Goal: Information Seeking & Learning: Learn about a topic

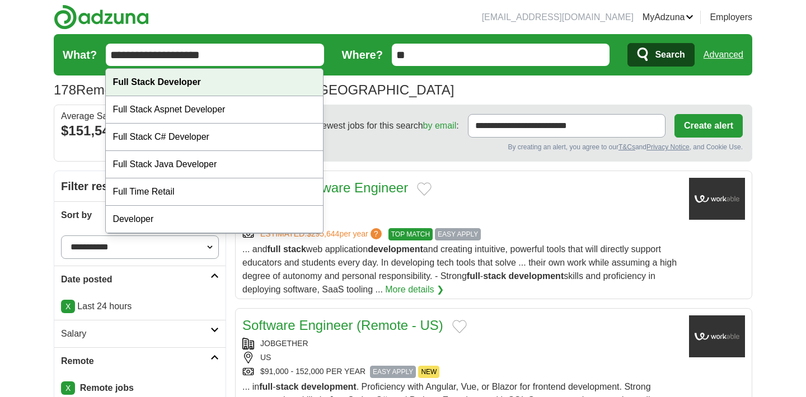
click at [248, 85] on div "Full Stack Developer" at bounding box center [214, 82] width 217 height 27
type input "**********"
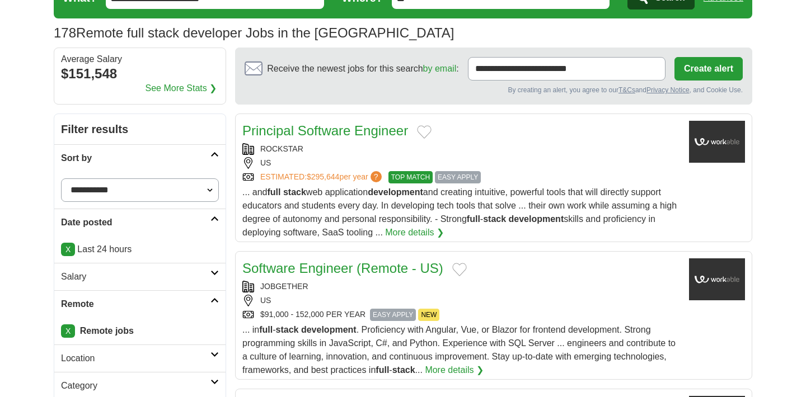
scroll to position [62, 0]
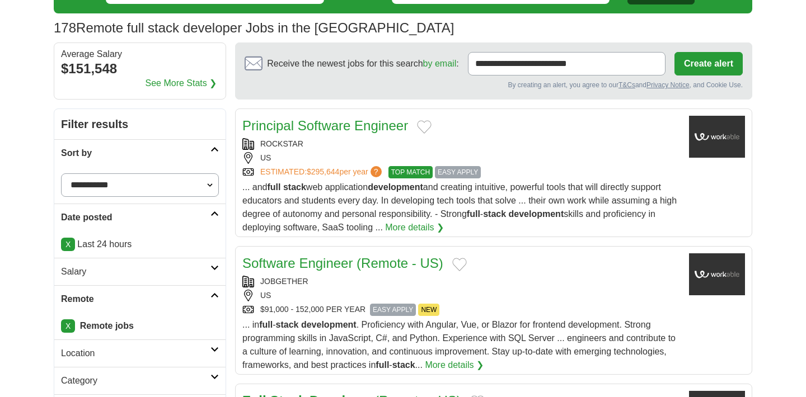
click at [179, 189] on select "**********" at bounding box center [140, 186] width 158 height 24
click at [61, 174] on select "**********" at bounding box center [140, 186] width 158 height 24
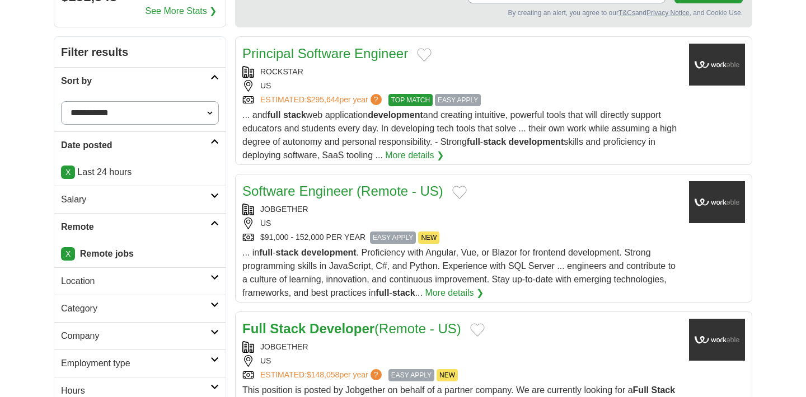
scroll to position [132, 0]
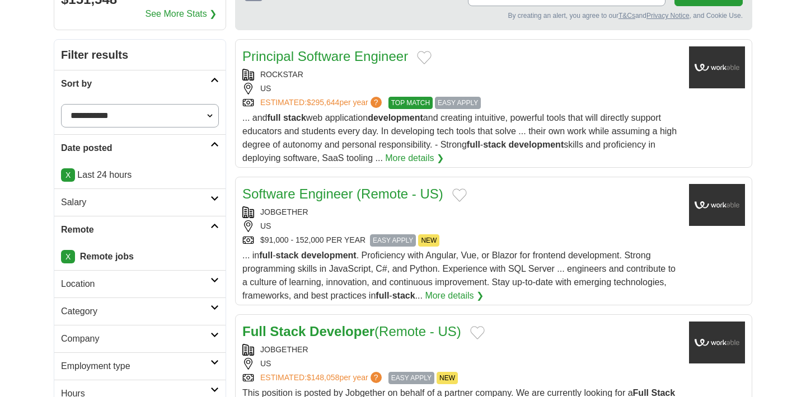
click at [359, 67] on div "Principal Software Engineer ROCKSTAR [GEOGRAPHIC_DATA] ESTIMATED: $295,644 per …" at bounding box center [461, 105] width 438 height 119
click at [295, 190] on link "Software Engineer (Remote - US)" at bounding box center [342, 193] width 201 height 15
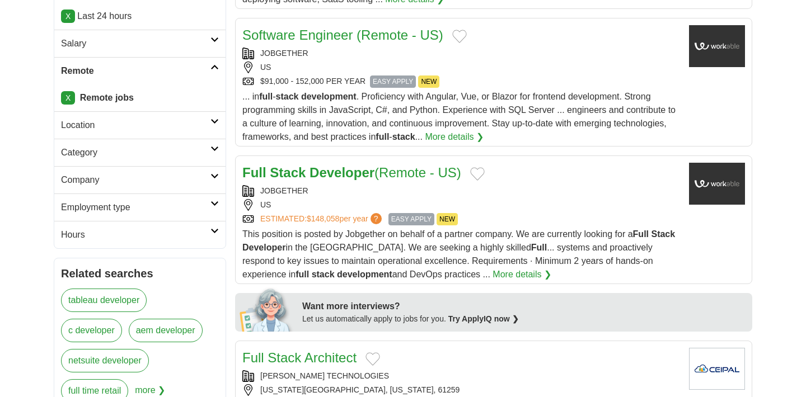
scroll to position [292, 0]
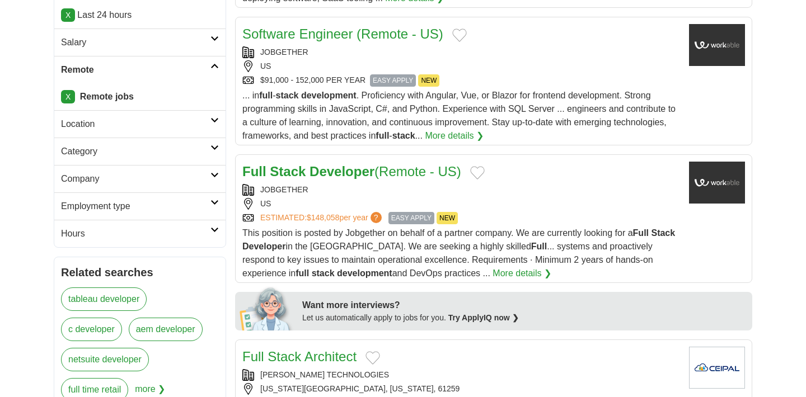
click at [307, 172] on link "Full Stack Developer (Remote - US)" at bounding box center [351, 171] width 219 height 15
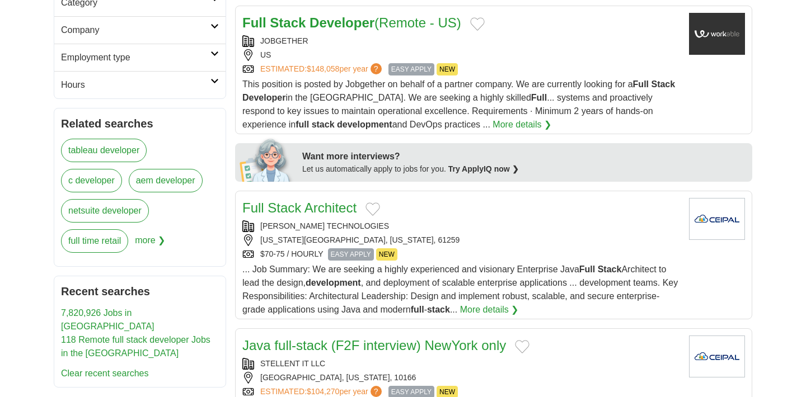
scroll to position [441, 0]
click at [345, 212] on link "Full Stack Architect" at bounding box center [299, 207] width 114 height 15
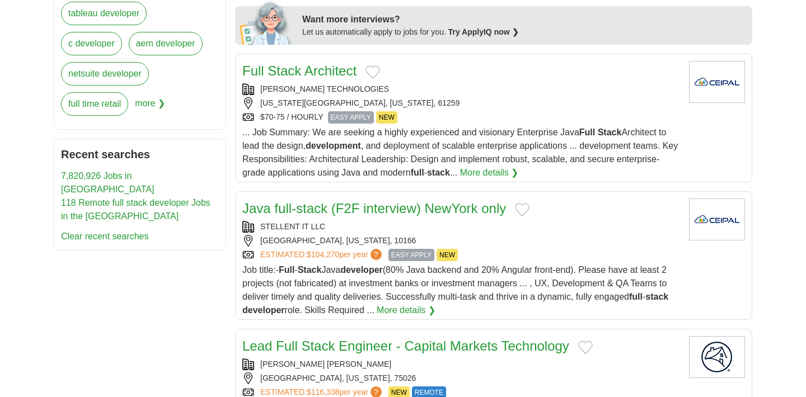
scroll to position [581, 0]
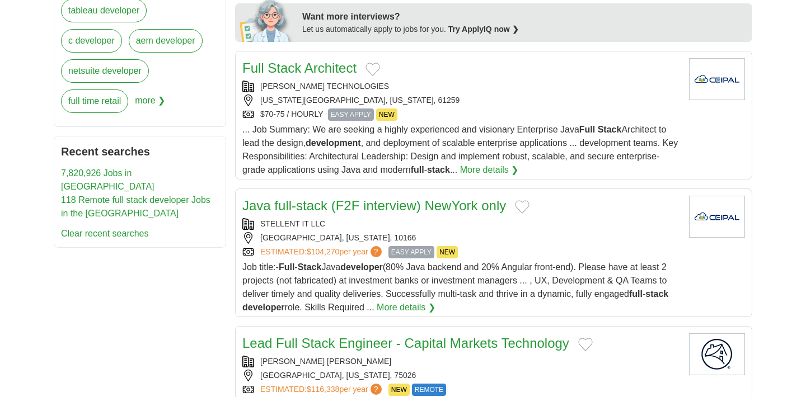
click at [345, 212] on link "Java full-stack (F2F interview) NewYork only" at bounding box center [374, 205] width 264 height 15
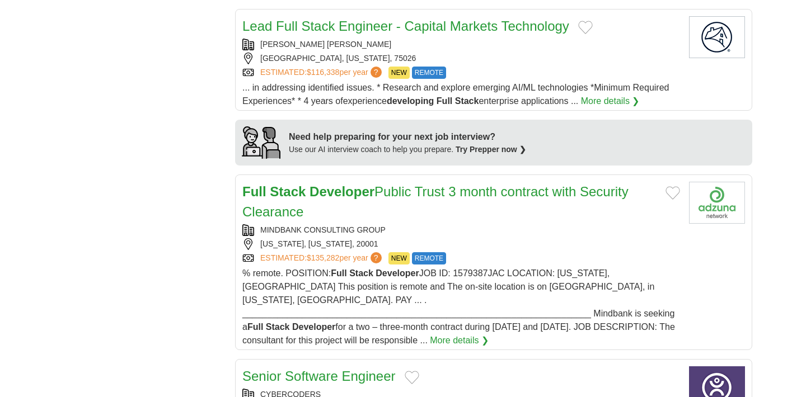
scroll to position [899, 0]
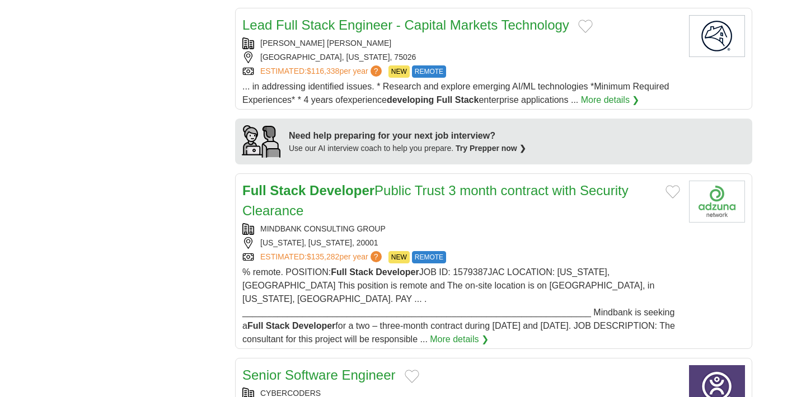
click at [432, 197] on link "Full Stack Developer Public Trust 3 month contract with Security Clearance" at bounding box center [435, 200] width 386 height 35
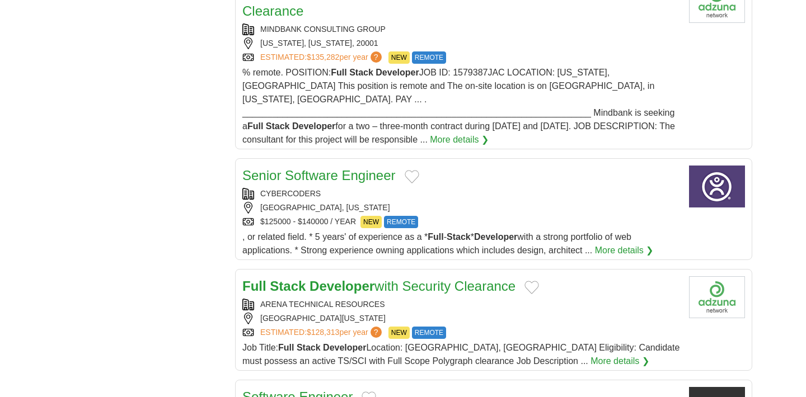
scroll to position [1108, 0]
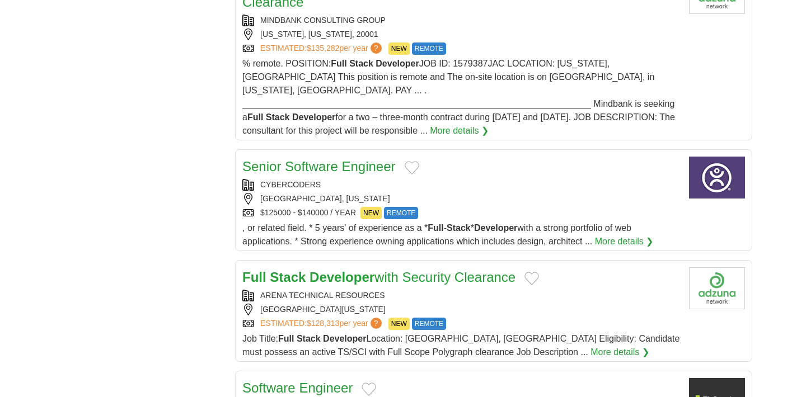
click at [326, 159] on link "Senior Software Engineer" at bounding box center [318, 166] width 153 height 15
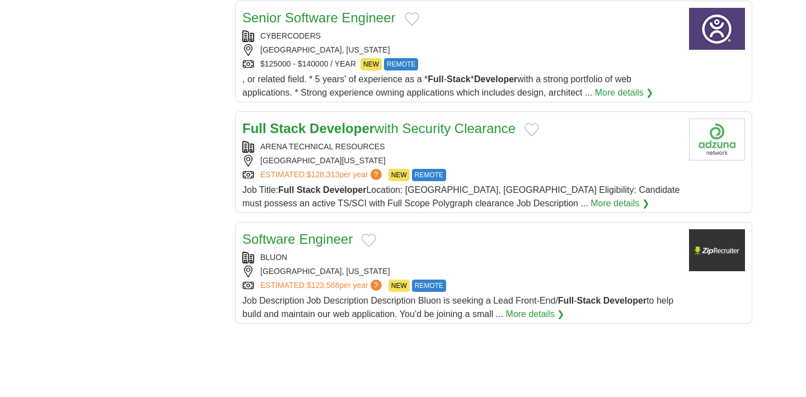
scroll to position [1261, 0]
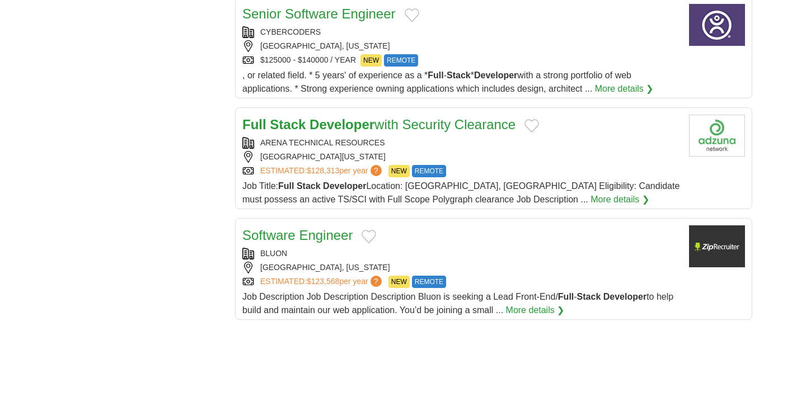
click at [300, 228] on link "Software Engineer" at bounding box center [297, 235] width 110 height 15
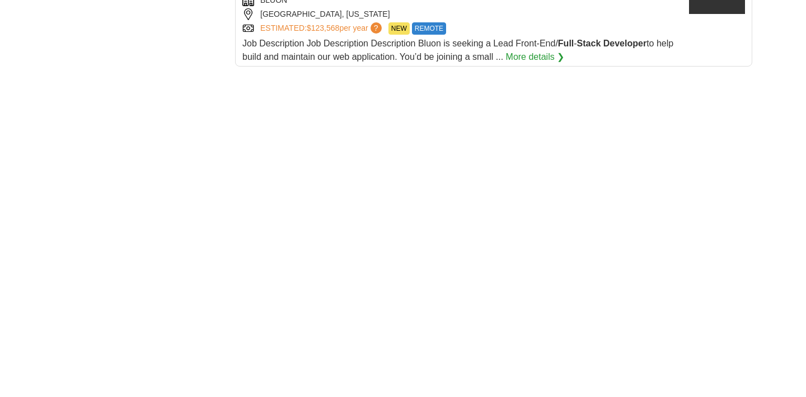
scroll to position [1518, 0]
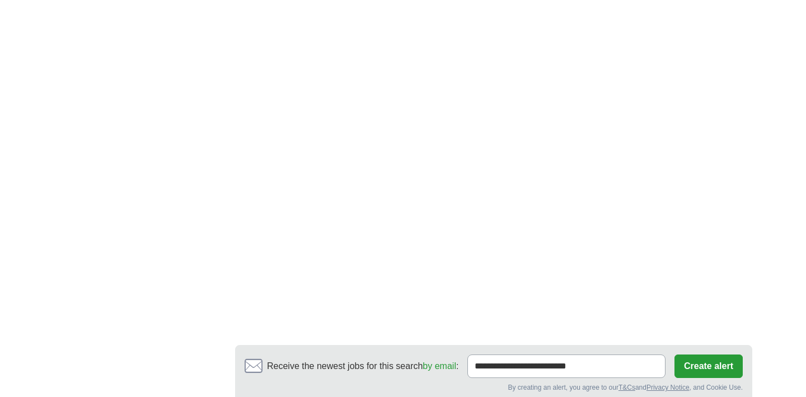
scroll to position [1710, 0]
